Goal: Task Accomplishment & Management: Complete application form

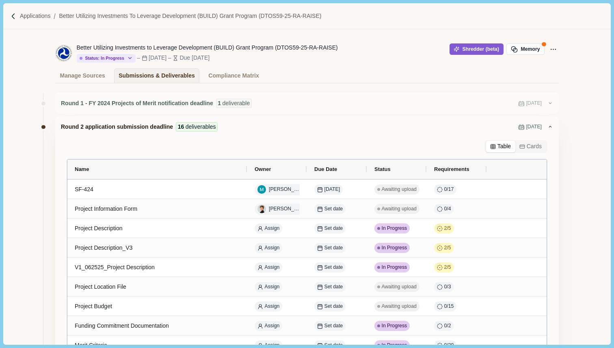
click at [18, 15] on div at bounding box center [15, 16] width 10 height 7
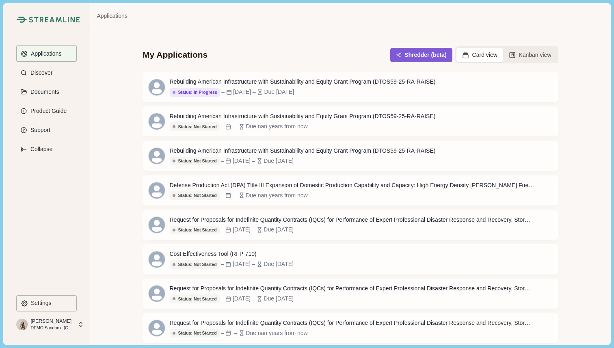
click at [338, 22] on div "Applications" at bounding box center [350, 16] width 520 height 26
click at [41, 71] on p "Discover" at bounding box center [40, 72] width 25 height 7
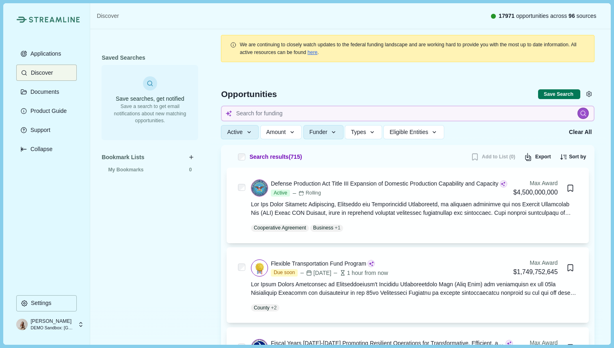
click at [371, 17] on div "Discover 17971 opportunities across 96 sources" at bounding box center [350, 16] width 520 height 26
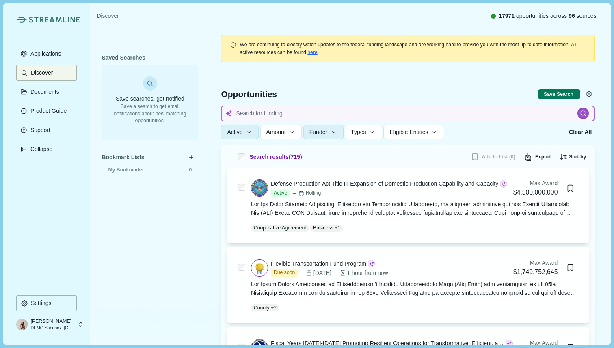
click at [319, 114] on input at bounding box center [408, 114] width 374 height 16
type input "[MEDICAL_DATA] therapeutics"
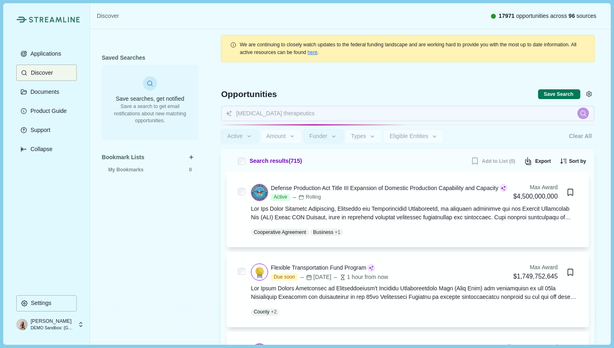
click at [353, 17] on div "Discover 17971 opportunities across 96 sources" at bounding box center [350, 16] width 520 height 26
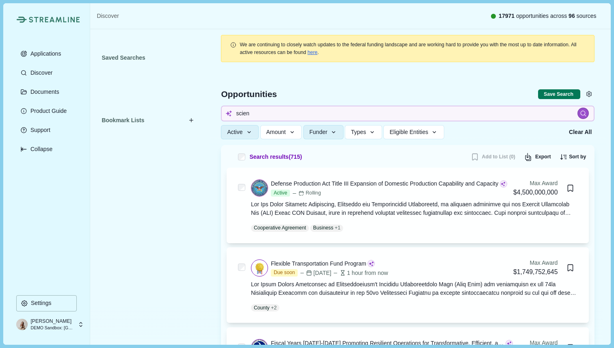
type input "scienc"
type input "science"
type input "science an"
type input "science and"
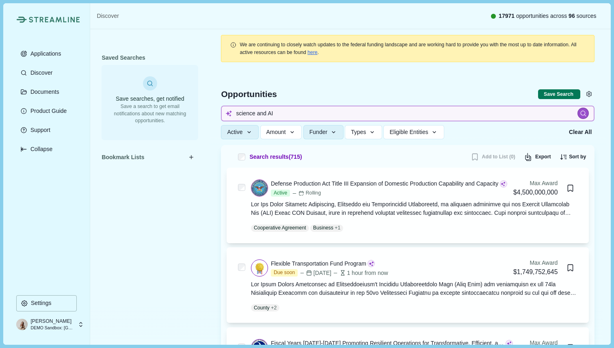
type input "science and AI"
click at [585, 114] on icon at bounding box center [583, 113] width 7 height 7
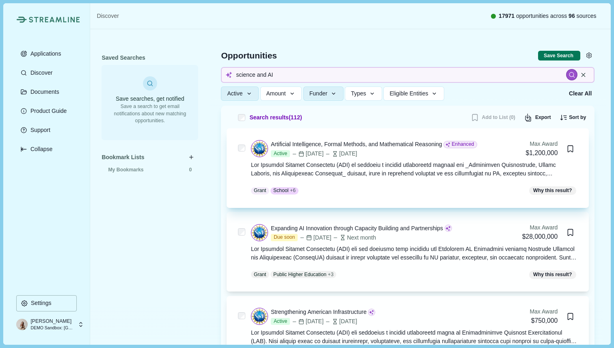
scroll to position [48, 0]
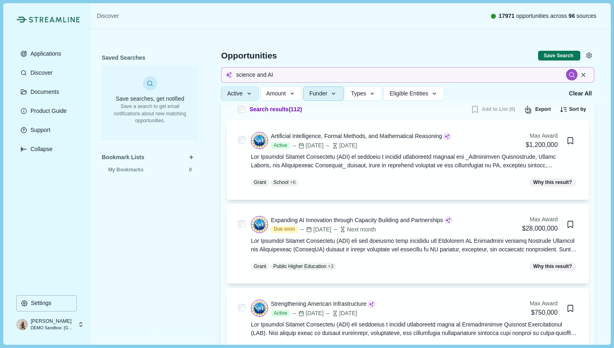
click at [338, 92] on icon "button" at bounding box center [333, 93] width 7 height 7
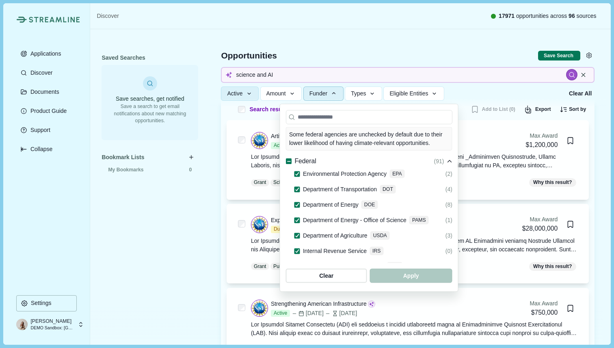
click at [338, 92] on icon "button" at bounding box center [333, 93] width 7 height 7
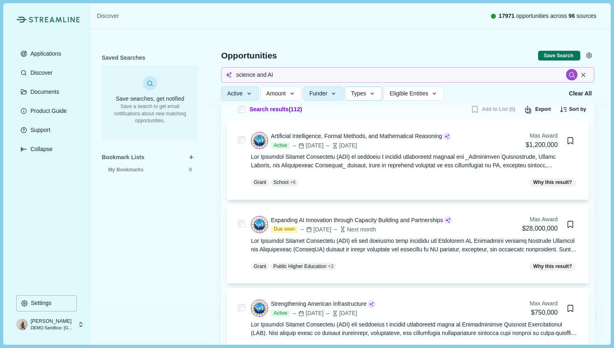
click at [376, 92] on icon "button" at bounding box center [372, 93] width 7 height 7
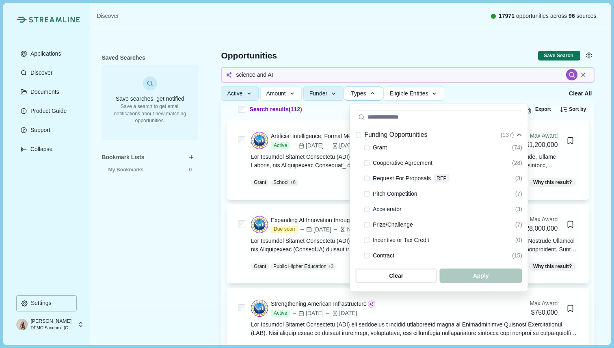
click at [376, 92] on icon "button" at bounding box center [372, 93] width 7 height 7
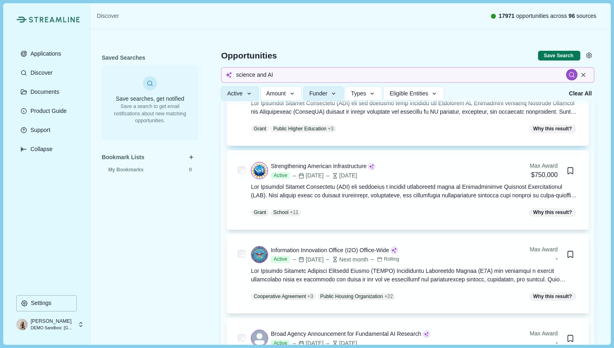
scroll to position [212, 0]
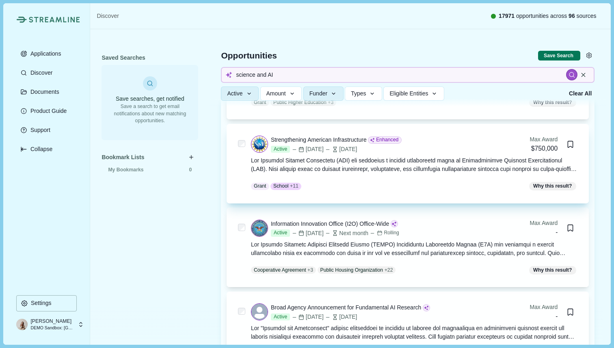
click at [526, 162] on div at bounding box center [414, 164] width 327 height 17
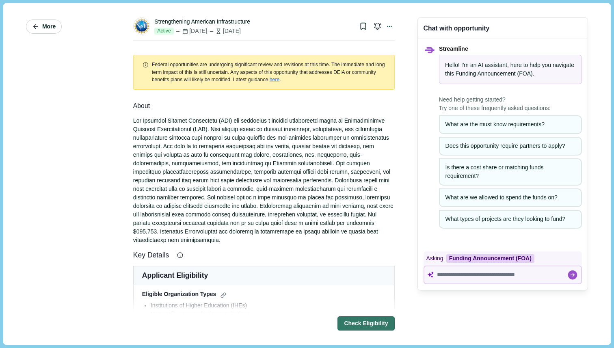
click at [40, 24] on button "More" at bounding box center [44, 26] width 36 height 14
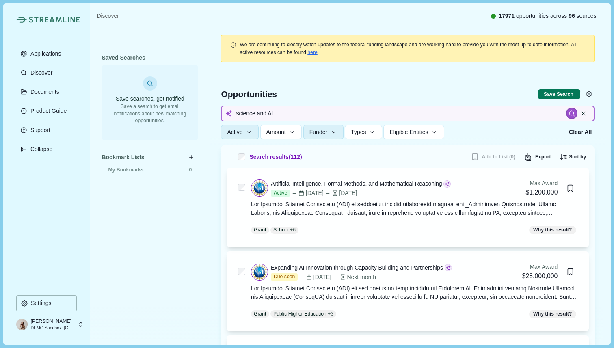
click at [278, 113] on input "science and AI" at bounding box center [408, 114] width 374 height 16
type input "metascience"
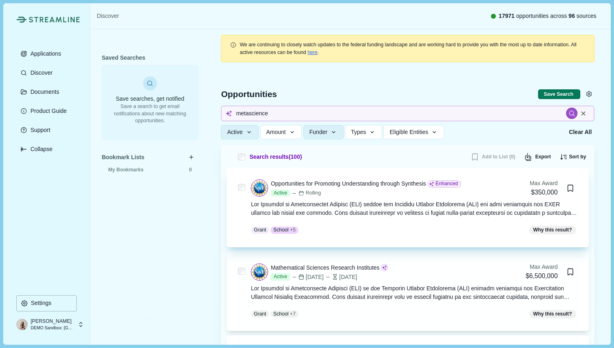
click at [383, 210] on div at bounding box center [414, 208] width 327 height 17
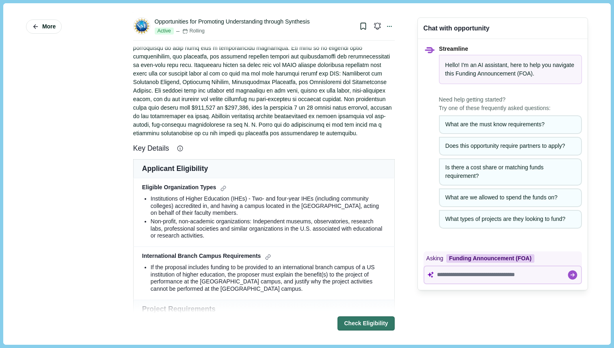
scroll to position [113, 0]
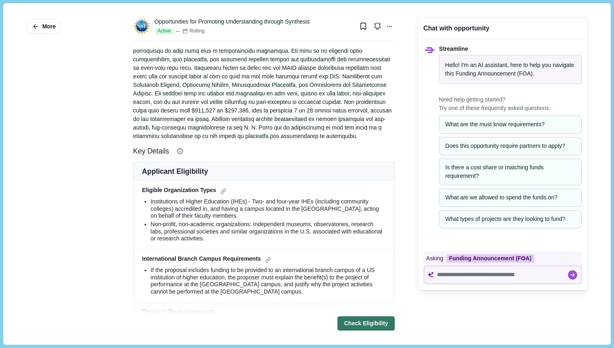
click at [181, 155] on icon at bounding box center [180, 151] width 7 height 7
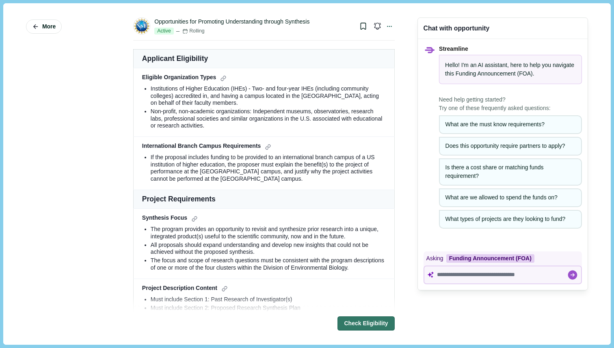
scroll to position [209, 0]
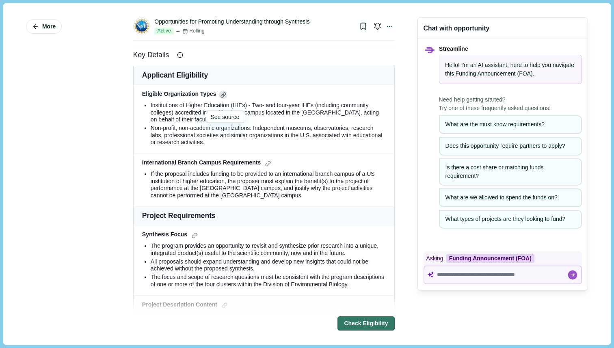
click at [224, 99] on div at bounding box center [223, 95] width 9 height 9
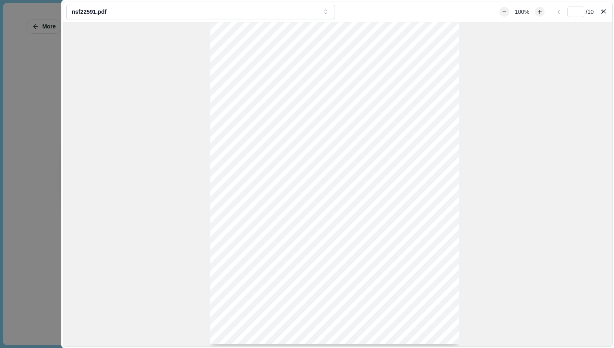
scroll to position [14, 0]
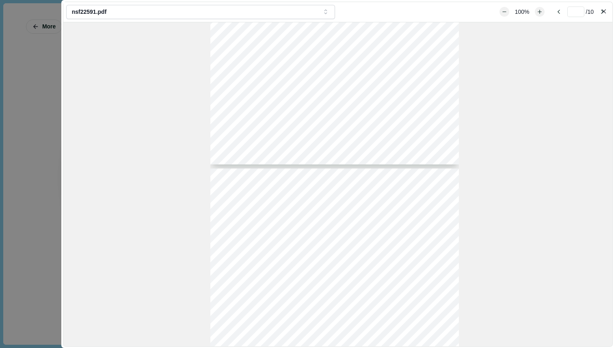
type input "*"
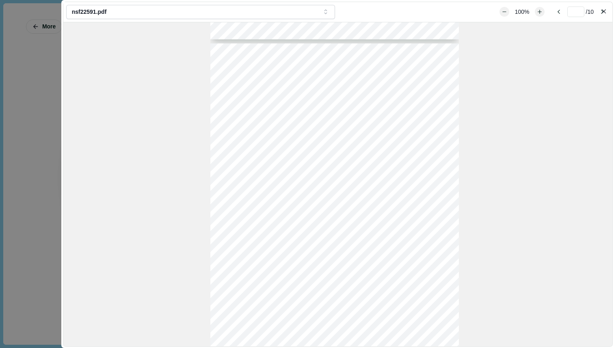
scroll to position [291, 0]
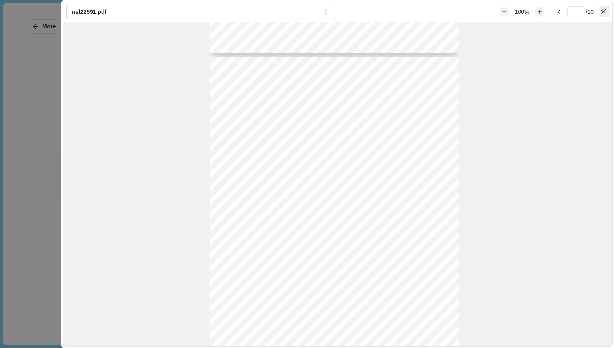
click at [602, 9] on button "Close" at bounding box center [604, 11] width 11 height 11
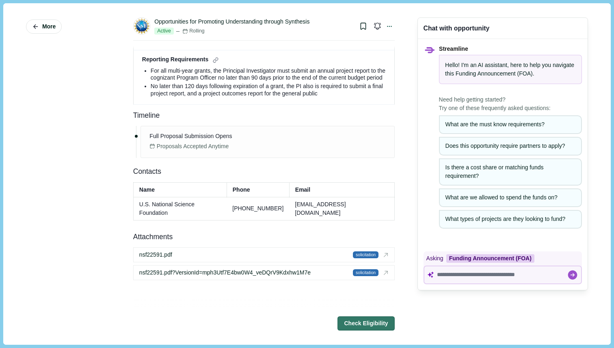
scroll to position [999, 0]
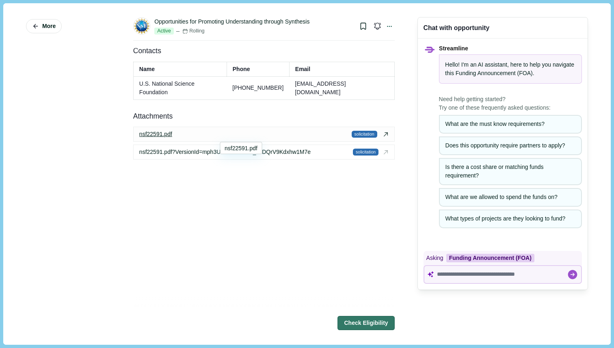
click at [153, 134] on span "nsf22591.pdf" at bounding box center [155, 134] width 33 height 9
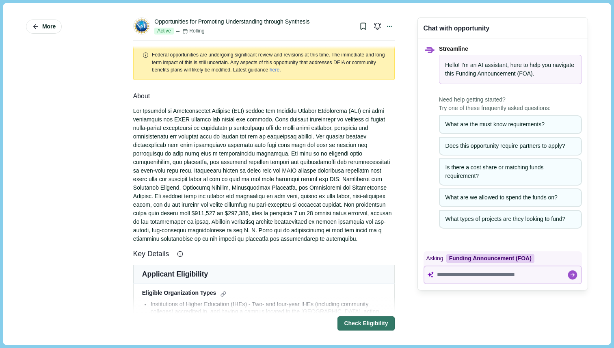
scroll to position [0, 0]
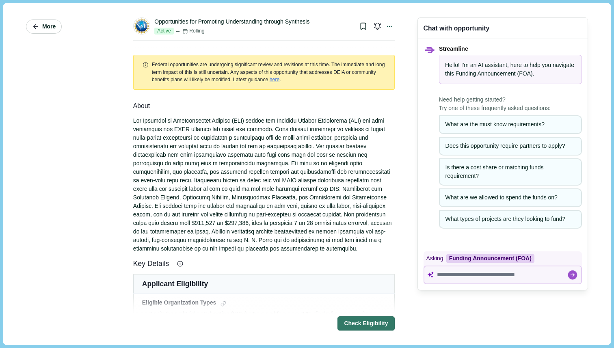
click at [42, 26] on button "More" at bounding box center [44, 26] width 36 height 14
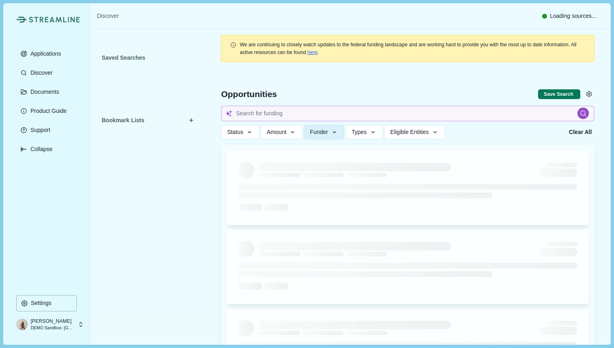
type input "metascience"
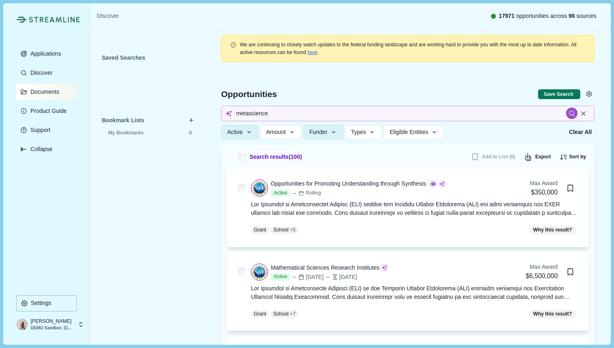
click at [49, 91] on p "Documents" at bounding box center [44, 92] width 32 height 7
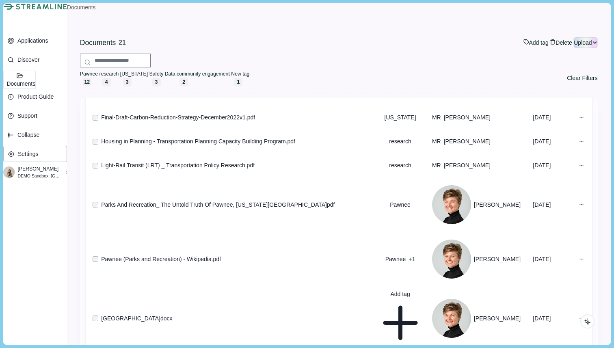
scroll to position [132, 0]
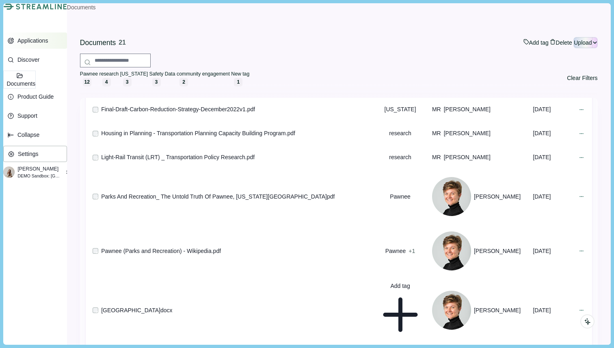
click at [63, 49] on button "Applications" at bounding box center [34, 40] width 63 height 16
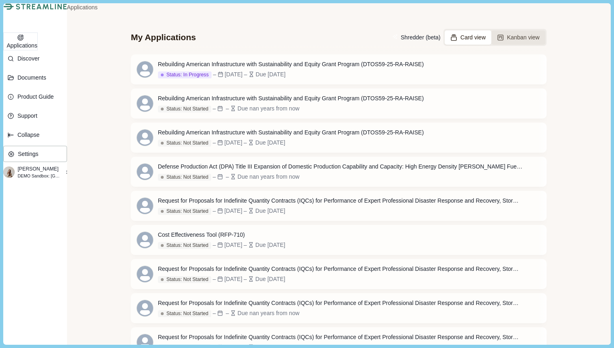
click at [538, 45] on button "Kanban view" at bounding box center [519, 37] width 54 height 14
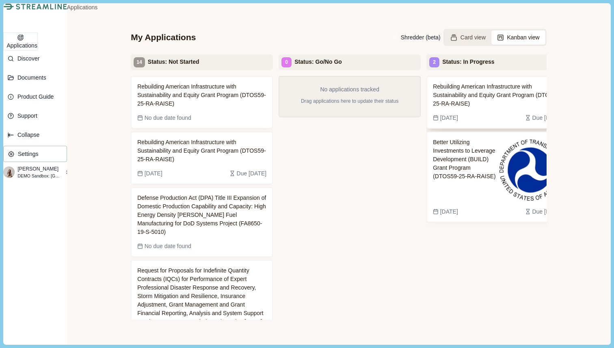
click at [507, 108] on span "Rebuilding American Infrastructure with Sustainability and Equity Grant Program…" at bounding box center [497, 95] width 129 height 26
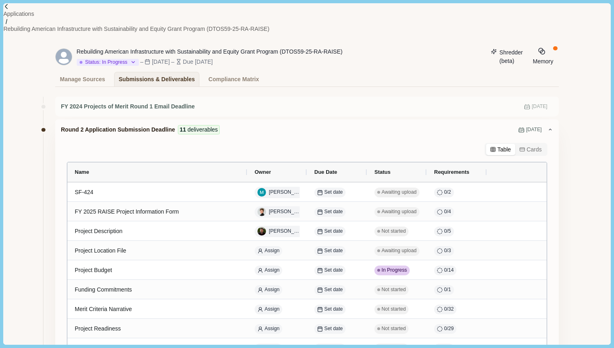
click at [487, 48] on button "Shredder (beta)" at bounding box center [507, 57] width 41 height 18
click at [29, 17] on p "Applications" at bounding box center [18, 14] width 31 height 9
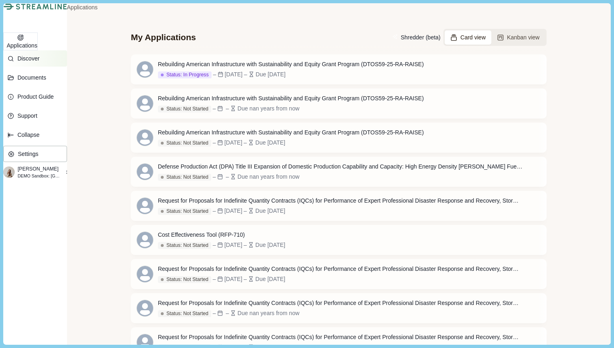
click at [39, 62] on p "Discover" at bounding box center [27, 58] width 25 height 7
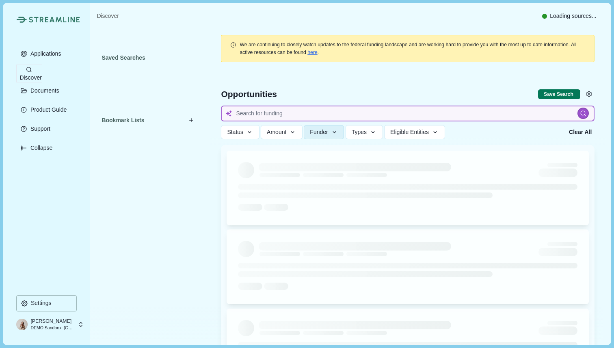
click at [253, 118] on input at bounding box center [408, 114] width 374 height 16
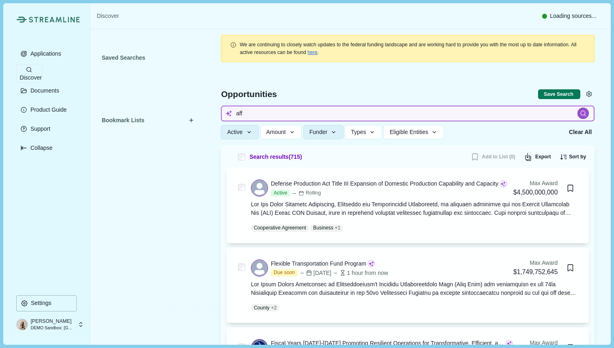
type input "affo"
type input "affor"
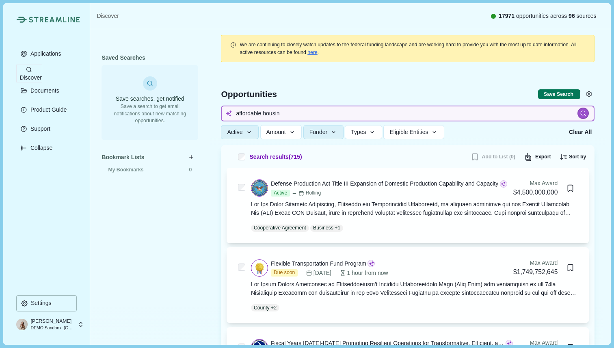
type input "affordable housing"
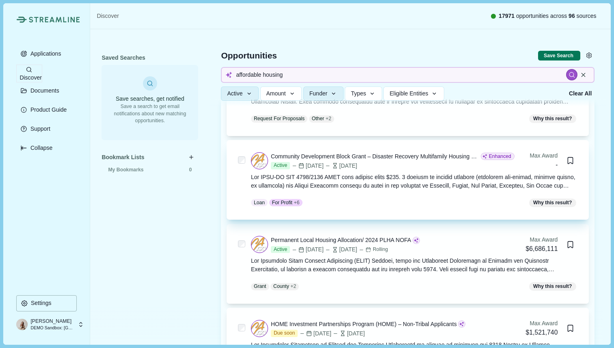
scroll to position [118, 0]
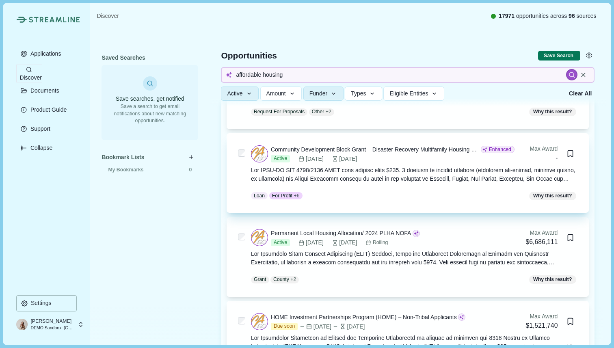
click at [416, 177] on div at bounding box center [414, 174] width 327 height 17
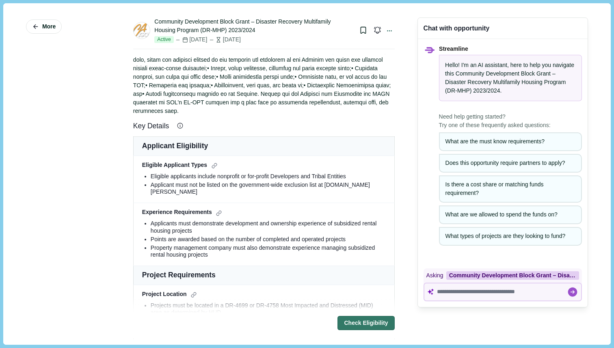
scroll to position [208, 0]
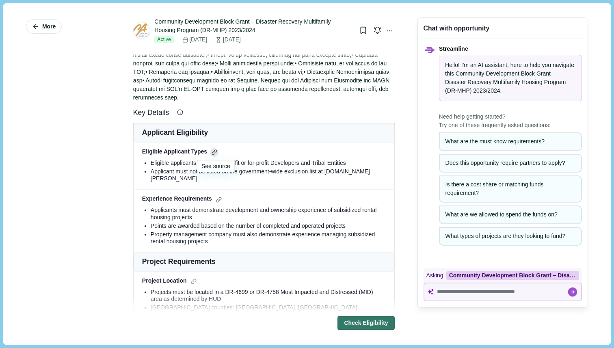
click at [216, 153] on div at bounding box center [214, 152] width 9 height 9
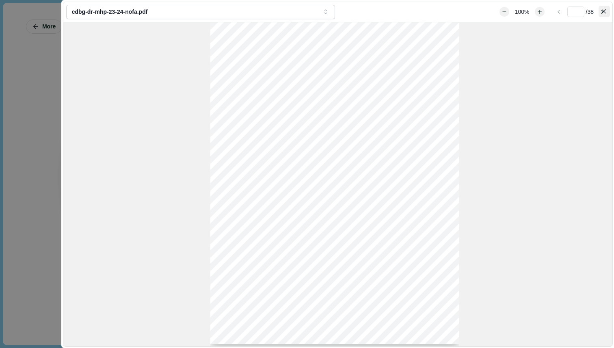
scroll to position [0, 0]
click at [605, 10] on icon "Close" at bounding box center [604, 11] width 4 height 4
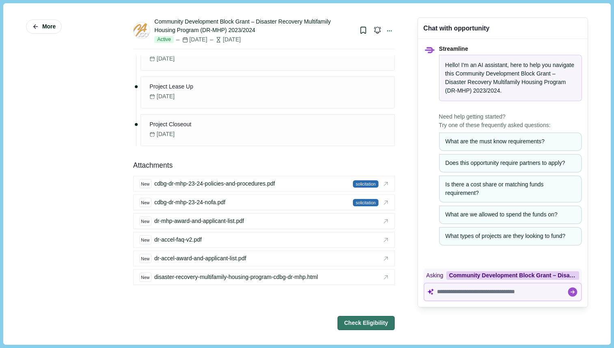
scroll to position [1621, 0]
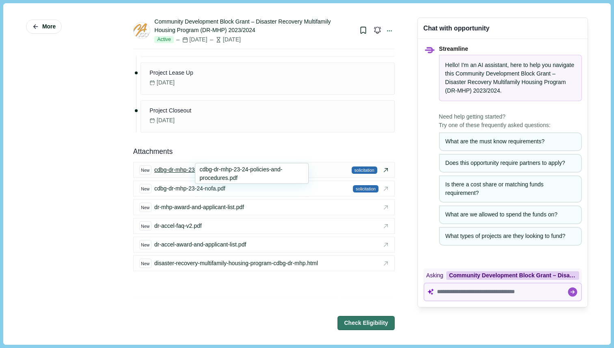
click at [238, 166] on span "cdbg-dr-mhp-23-24-policies-and-procedures.pdf" at bounding box center [214, 170] width 121 height 9
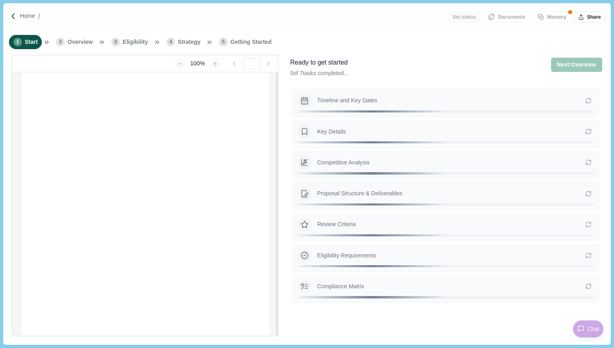
type input "**********"
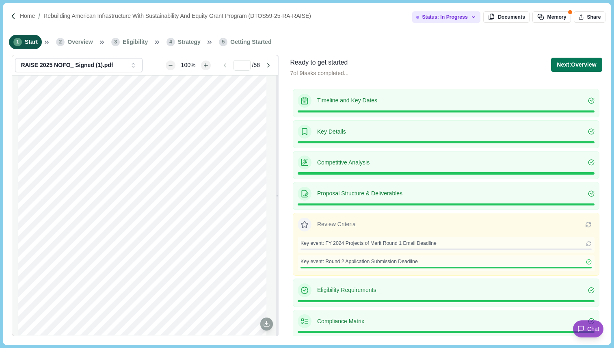
scroll to position [7, 0]
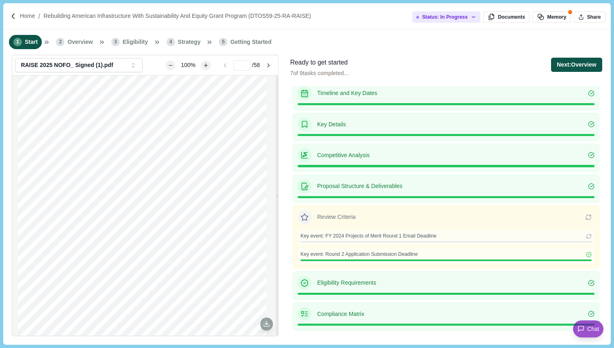
click at [577, 69] on button "Next: Overview" at bounding box center [576, 65] width 51 height 14
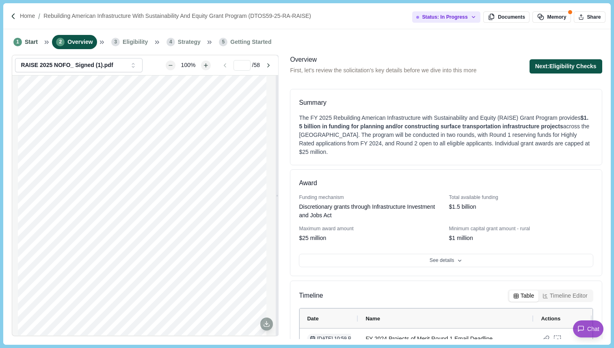
click at [583, 65] on button "Next: Eligibility Checks" at bounding box center [566, 66] width 73 height 14
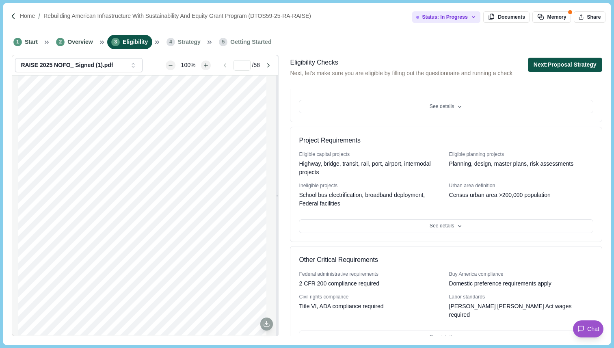
scroll to position [165, 0]
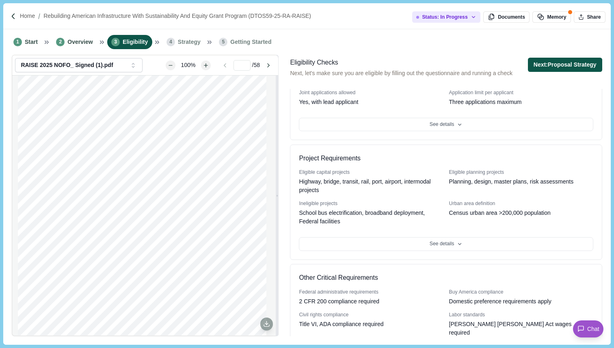
click at [561, 65] on button "Next: Proposal Strategy" at bounding box center [565, 65] width 74 height 14
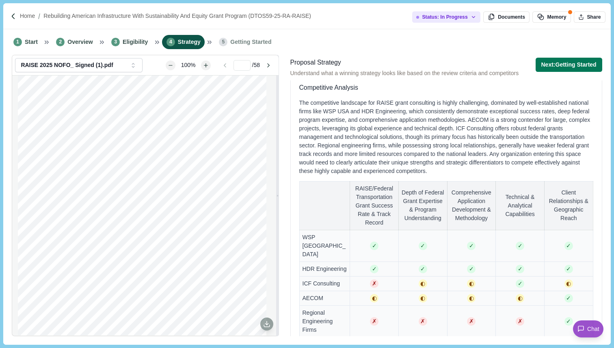
scroll to position [508, 0]
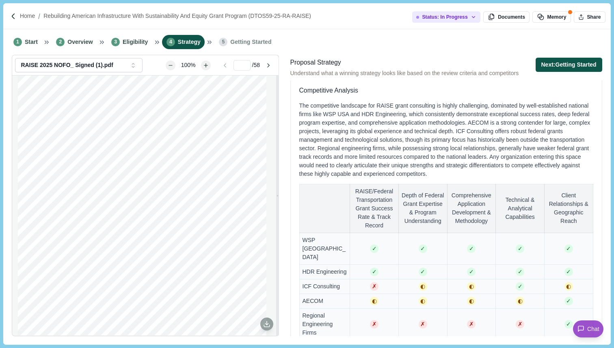
click at [579, 65] on button "Next: Getting Started" at bounding box center [569, 65] width 67 height 14
click at [558, 66] on div "Select Submission Which submission would you like to work on? FY 2025 RAISE Gra…" at bounding box center [307, 174] width 614 height 348
click at [554, 63] on button "Next: Getting Started" at bounding box center [569, 65] width 67 height 14
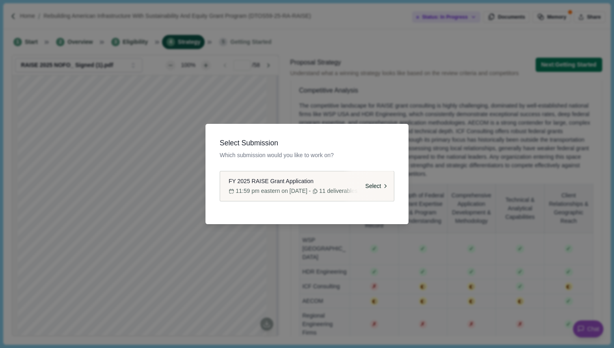
click at [292, 180] on span "FY 2025 RAISE Grant Application" at bounding box center [271, 181] width 85 height 9
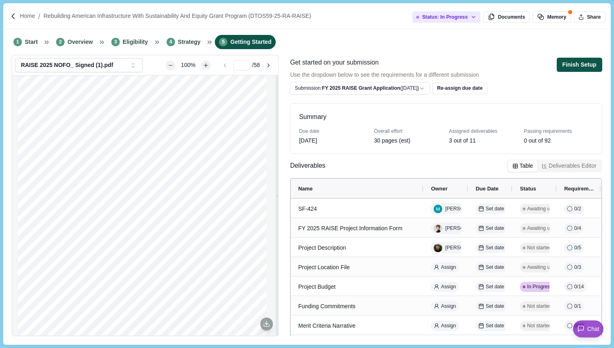
click at [578, 64] on button "Finish Setup" at bounding box center [579, 65] width 45 height 14
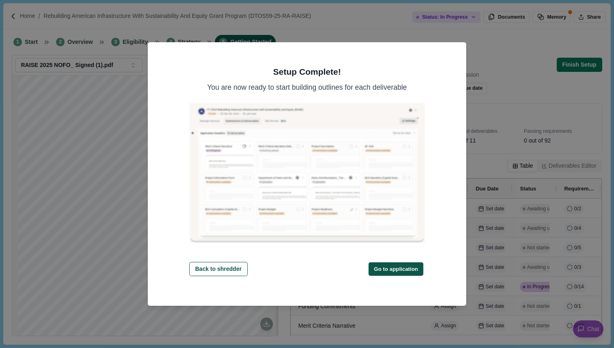
click at [398, 275] on div "Back to shredder Go to application" at bounding box center [307, 262] width 236 height 28
click at [399, 271] on button "Go to application" at bounding box center [396, 268] width 55 height 13
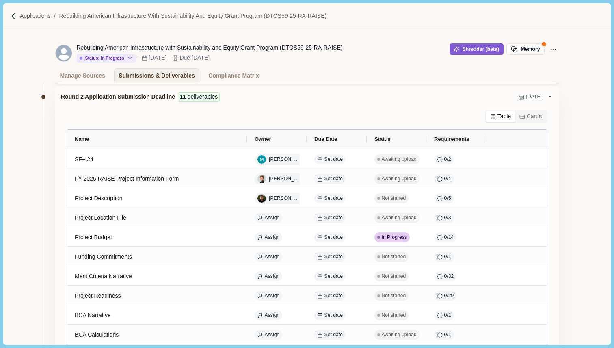
scroll to position [30, 0]
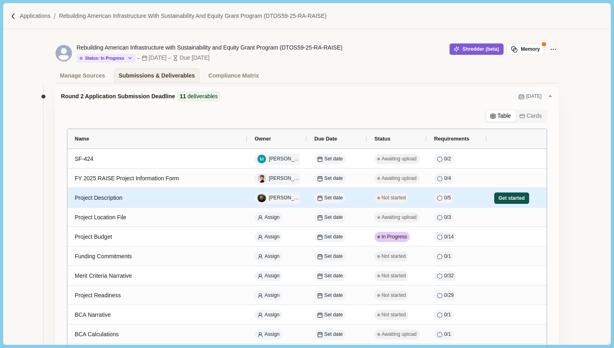
click at [513, 199] on button "Get started" at bounding box center [511, 198] width 35 height 11
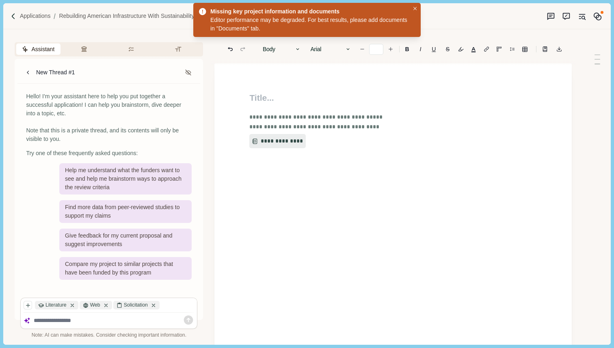
type input "**"
click at [281, 145] on button "**********" at bounding box center [276, 141] width 54 height 15
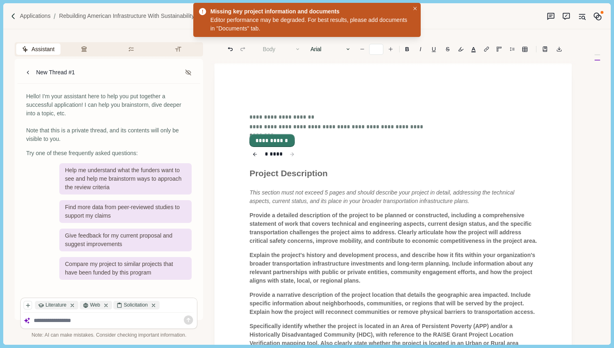
click at [280, 143] on button "**********" at bounding box center [272, 140] width 44 height 11
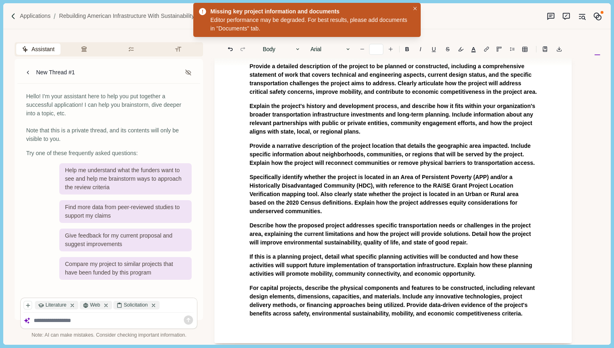
click at [342, 145] on div "Project Description This section must not exceed 5 pages and should describe yo…" at bounding box center [393, 168] width 299 height 300
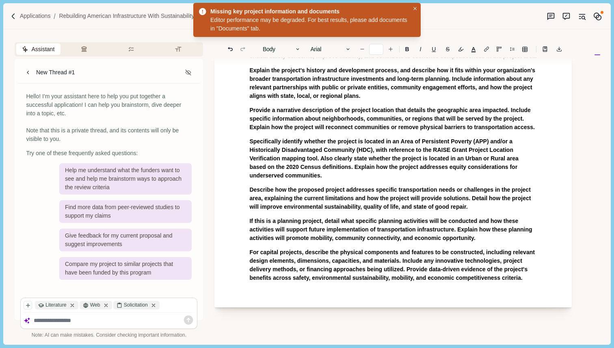
scroll to position [0, 0]
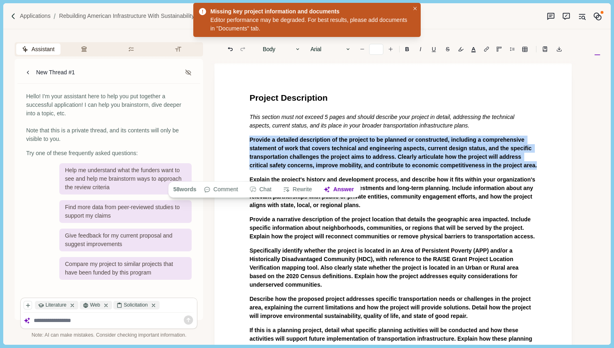
drag, startPoint x: 299, startPoint y: 174, endPoint x: 251, endPoint y: 142, distance: 58.4
click at [251, 142] on p "Provide a detailed description of the project to be planned or constructed, inc…" at bounding box center [393, 153] width 288 height 34
click at [349, 189] on button "Answer" at bounding box center [338, 189] width 39 height 11
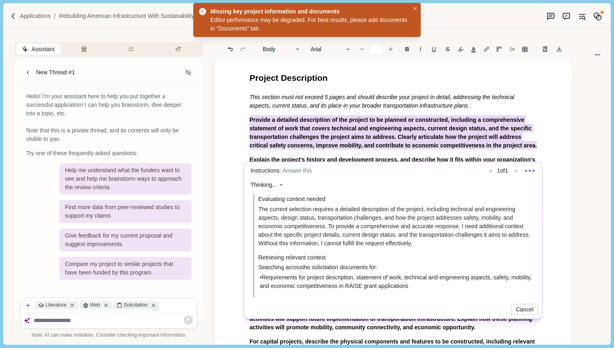
scroll to position [23, 0]
